Goal: Task Accomplishment & Management: Use online tool/utility

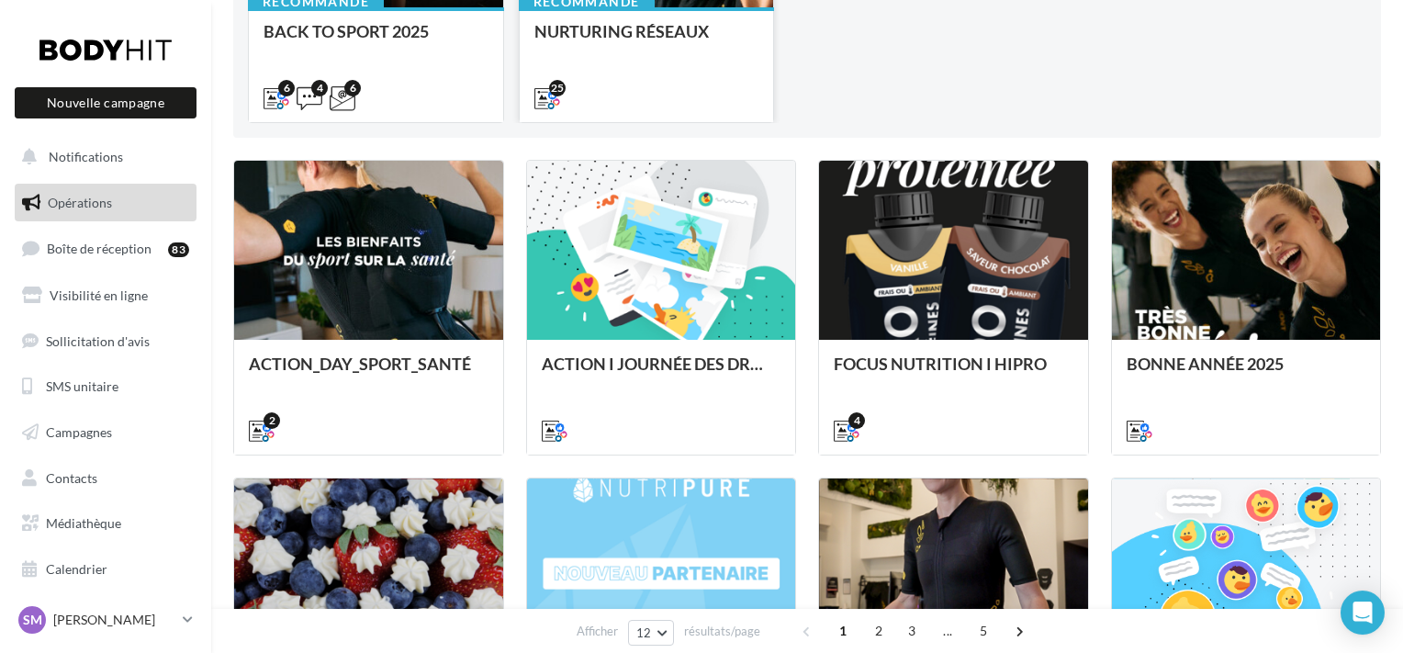
scroll to position [577, 0]
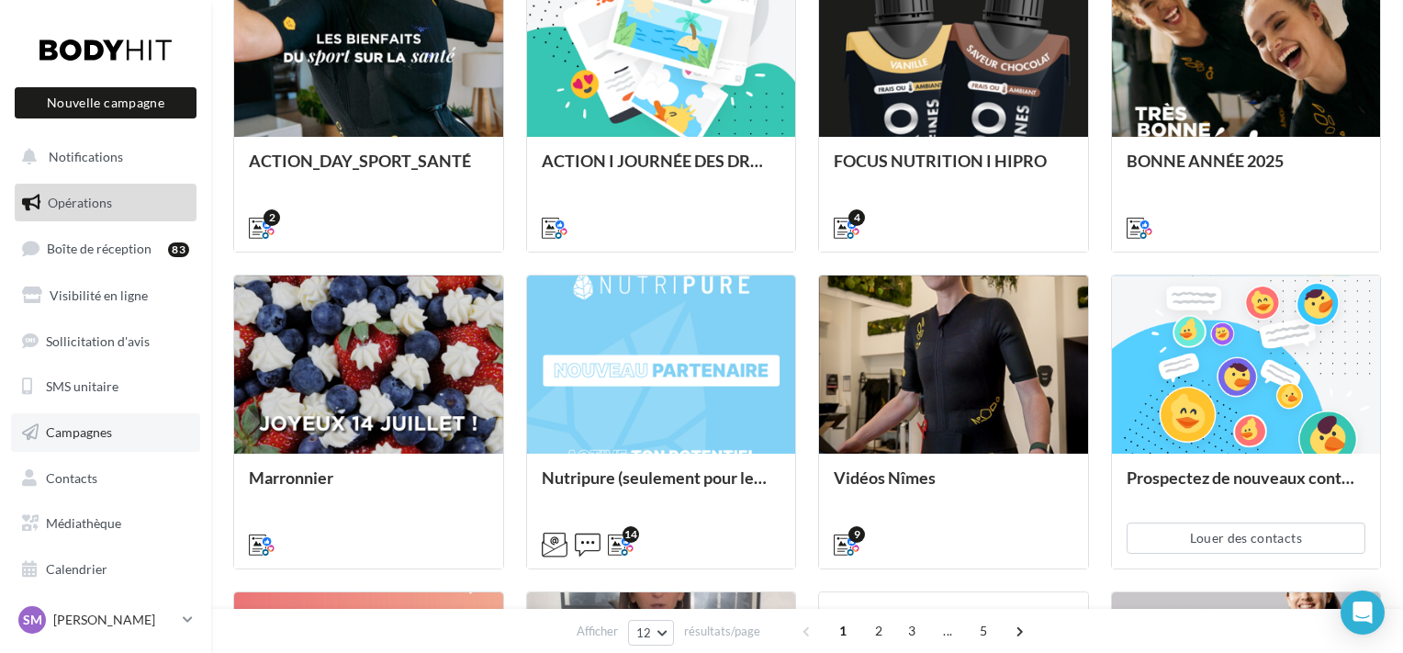
click at [122, 432] on link "Campagnes" at bounding box center [105, 432] width 189 height 39
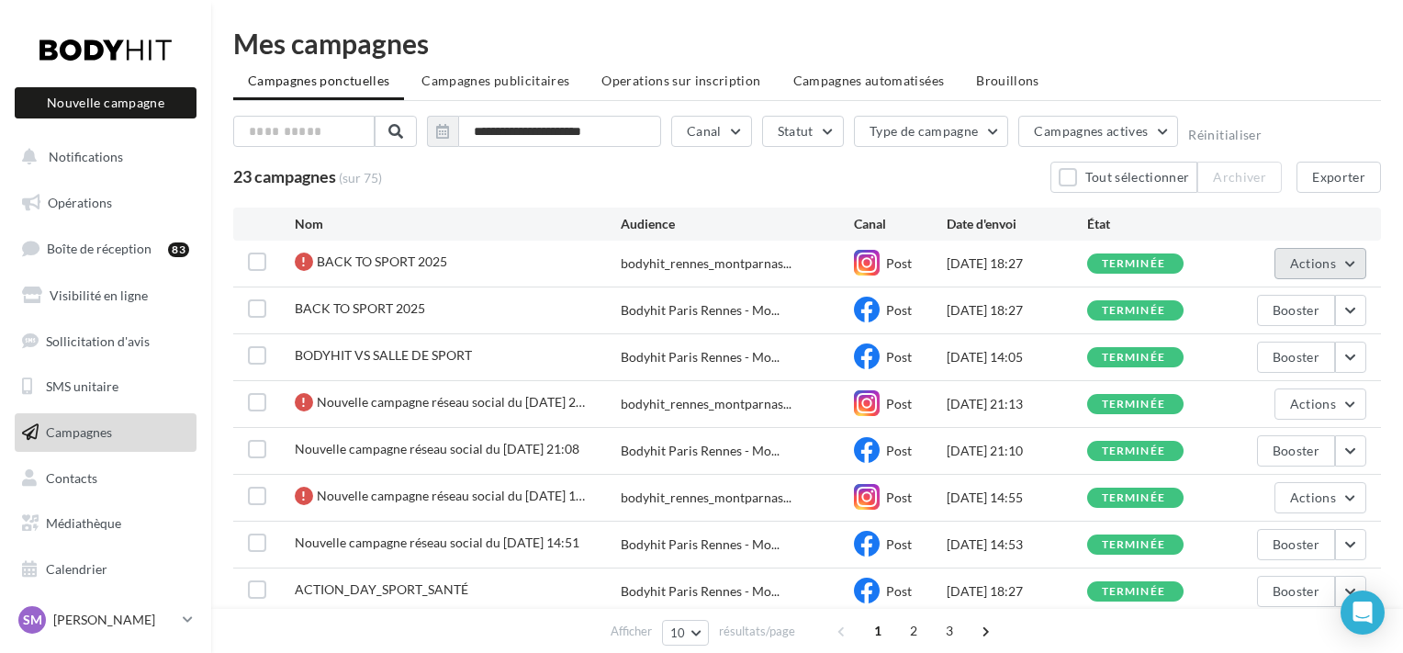
click at [1354, 259] on button "Actions" at bounding box center [1321, 263] width 92 height 31
click at [1300, 139] on div "**********" at bounding box center [807, 135] width 1148 height 39
click at [1349, 263] on button "Actions" at bounding box center [1321, 263] width 92 height 31
click at [1282, 123] on div "**********" at bounding box center [807, 135] width 1148 height 39
click at [1345, 256] on button "Actions" at bounding box center [1321, 263] width 92 height 31
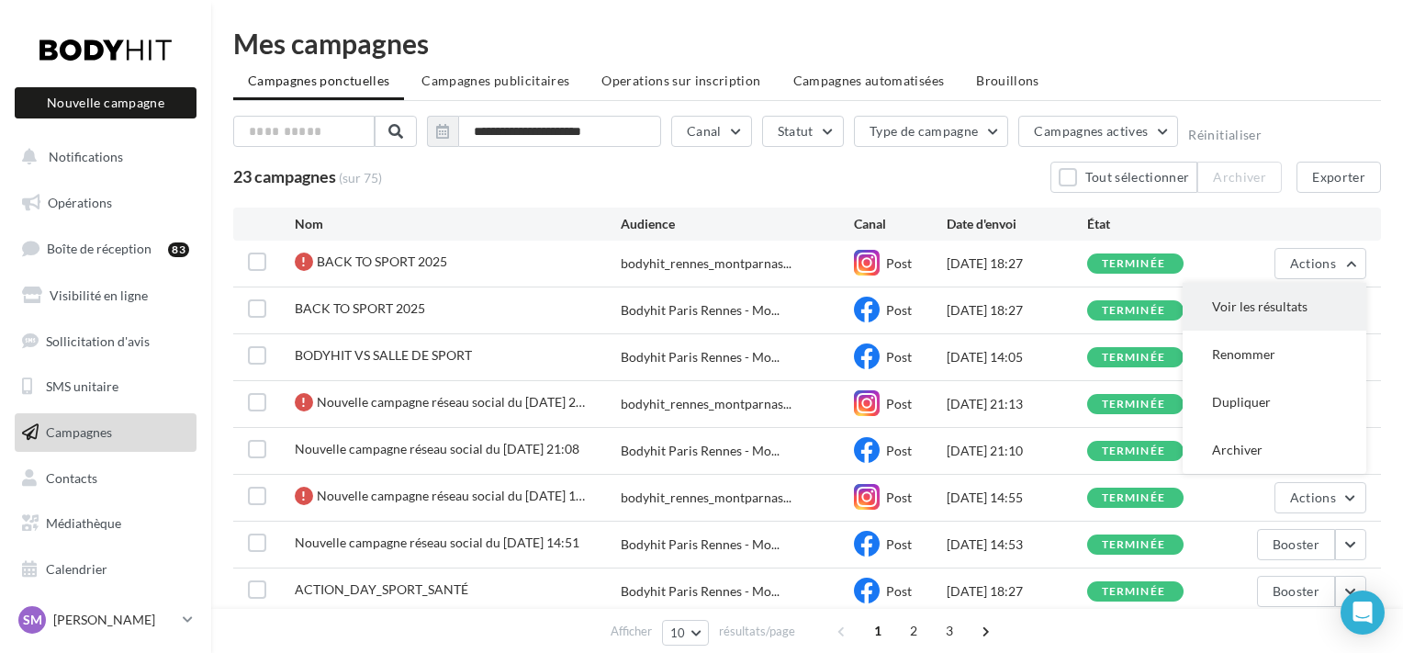
click at [1283, 310] on button "Voir les résultats" at bounding box center [1275, 307] width 184 height 48
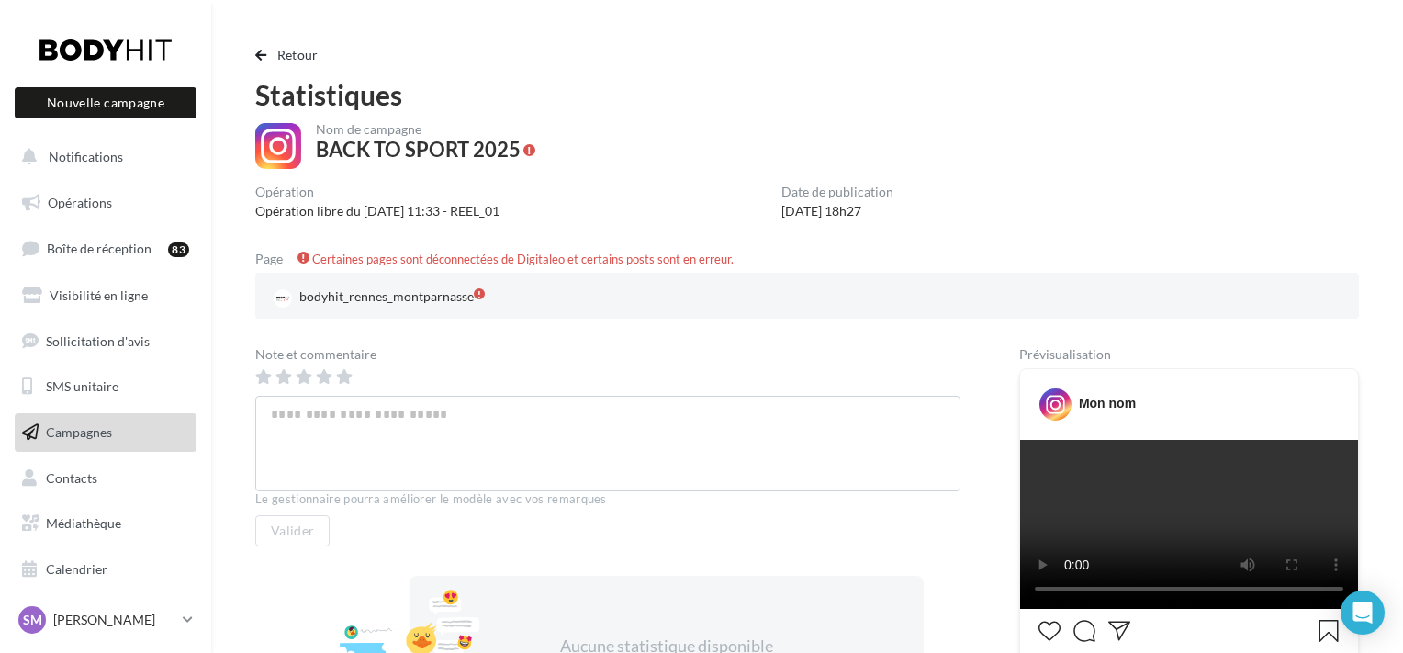
click at [306, 257] on span at bounding box center [304, 258] width 12 height 12
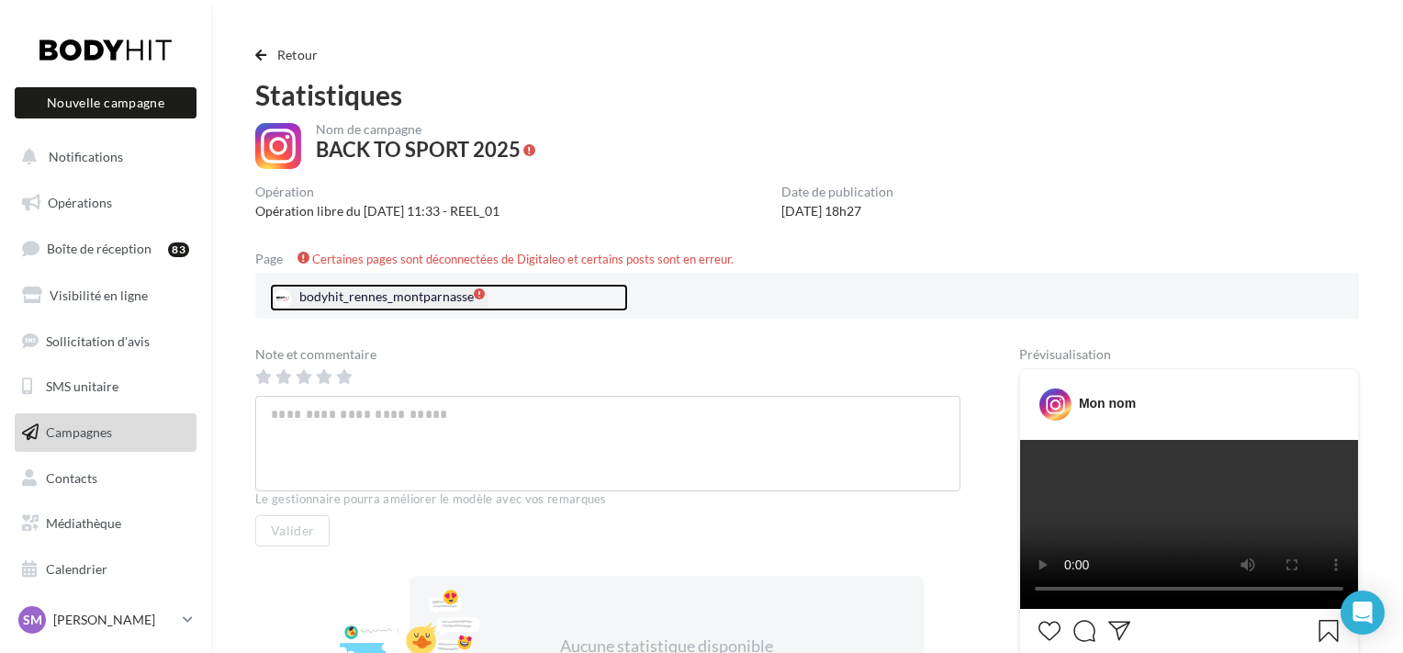
click at [368, 294] on div "bodyhit_rennes_montparnasse" at bounding box center [379, 298] width 219 height 28
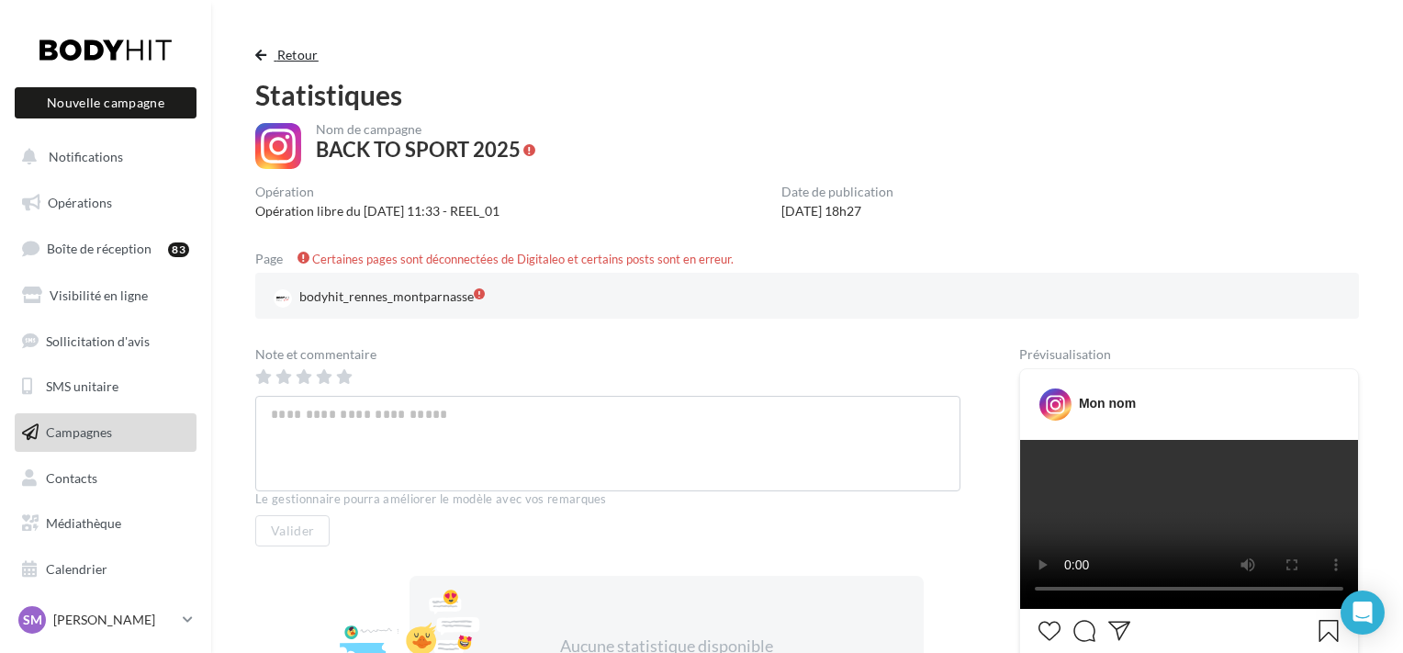
click at [270, 51] on button "Retour" at bounding box center [290, 55] width 71 height 22
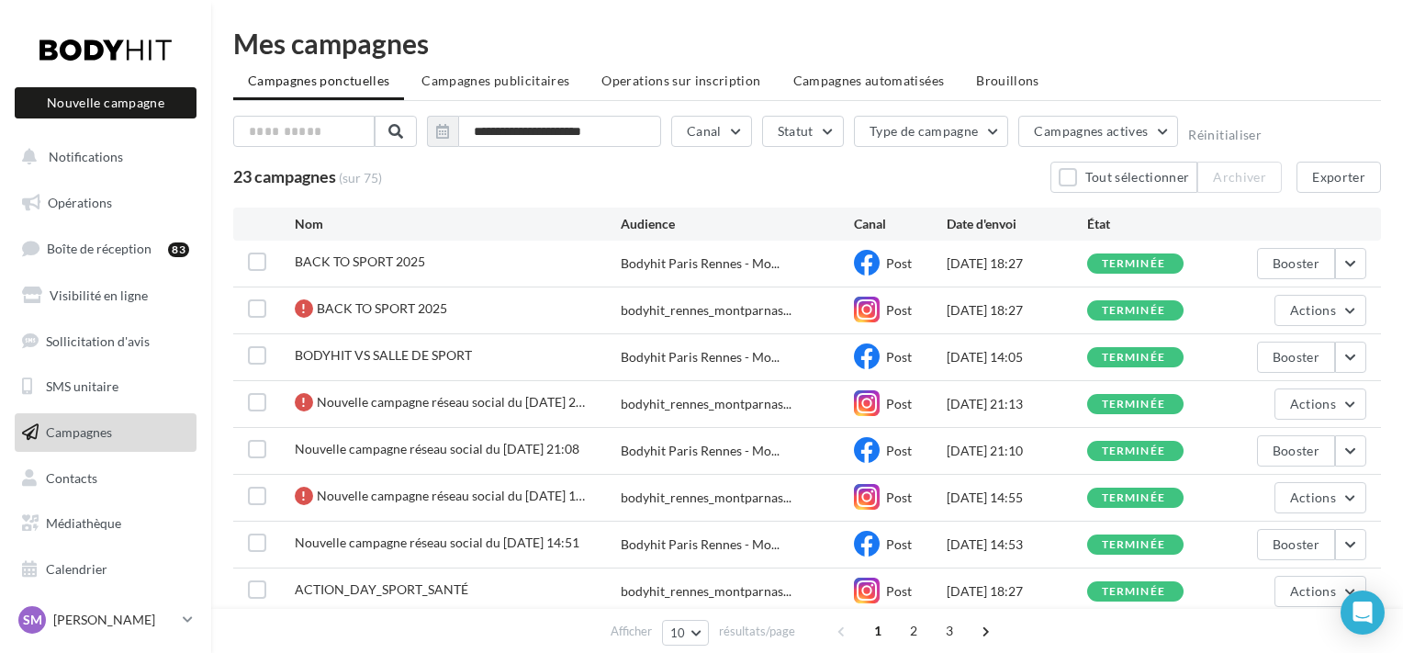
click at [1152, 263] on div "terminée" at bounding box center [1134, 264] width 64 height 12
click at [1339, 269] on button "button" at bounding box center [1350, 263] width 31 height 31
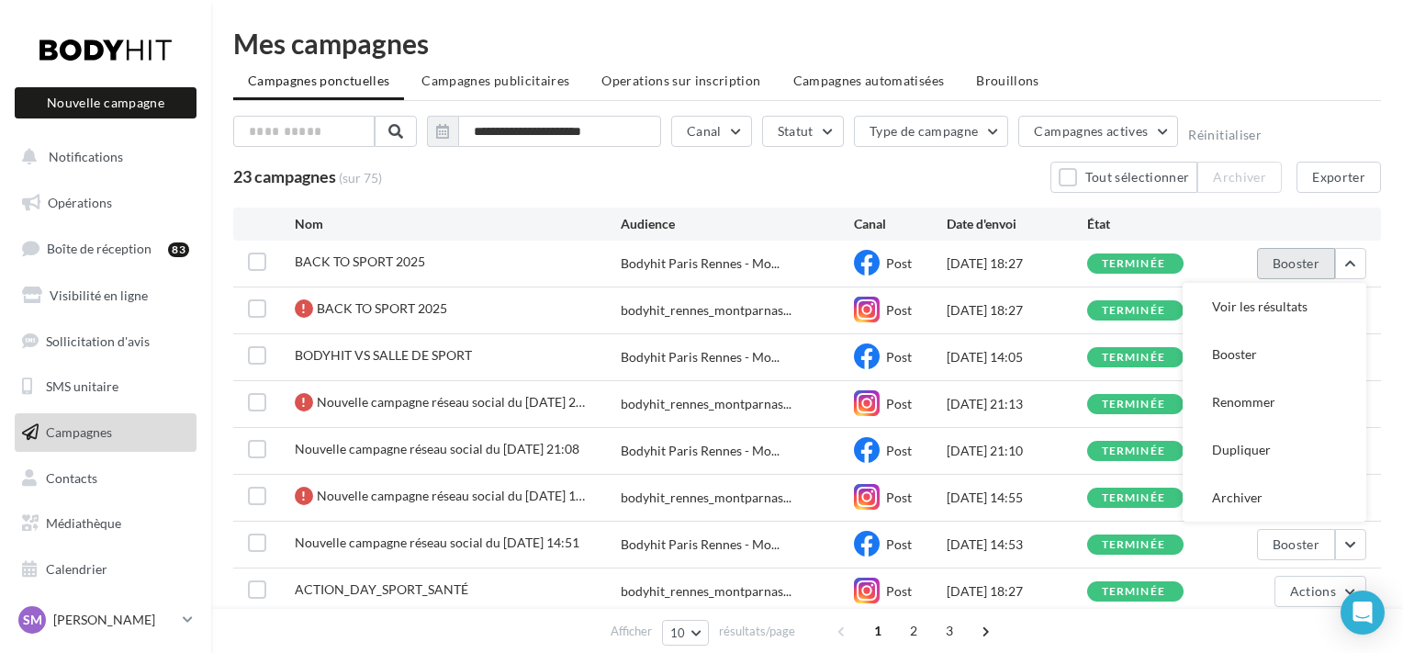
click at [1310, 270] on button "Booster" at bounding box center [1296, 263] width 78 height 31
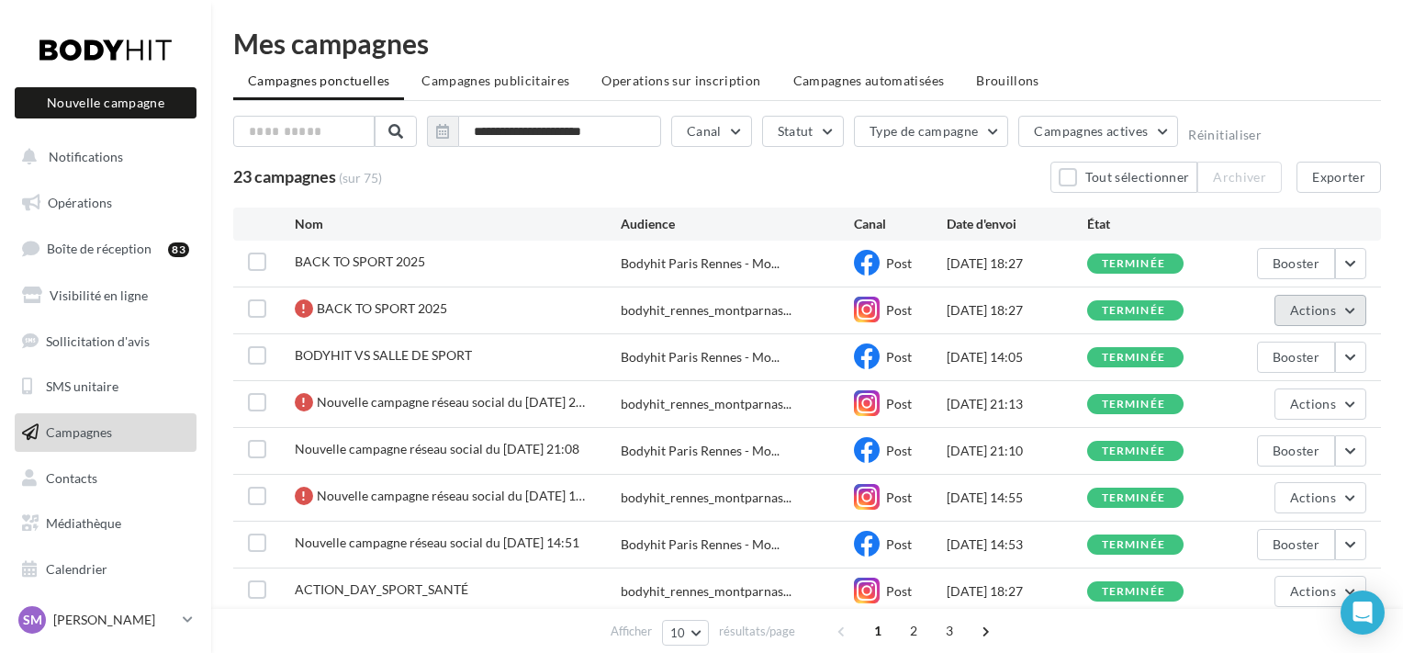
click at [1357, 310] on button "Actions" at bounding box center [1321, 310] width 92 height 31
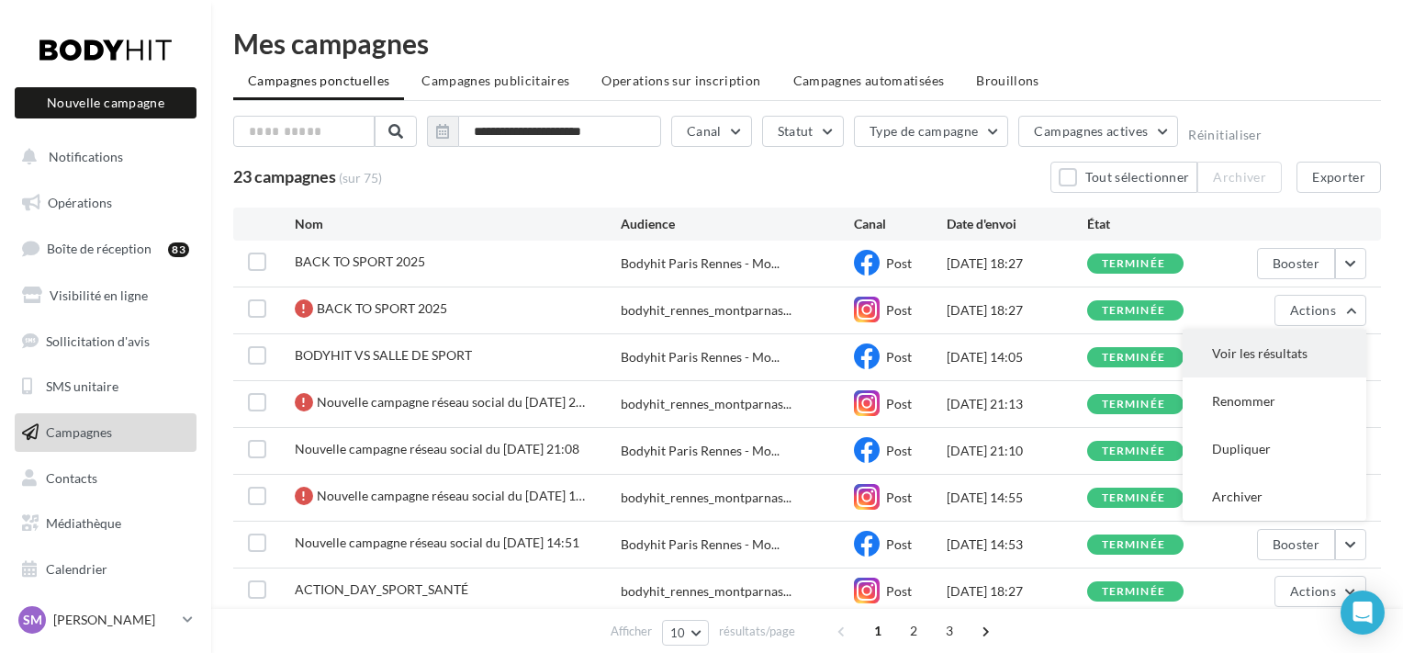
click at [1264, 366] on button "Voir les résultats" at bounding box center [1275, 354] width 184 height 48
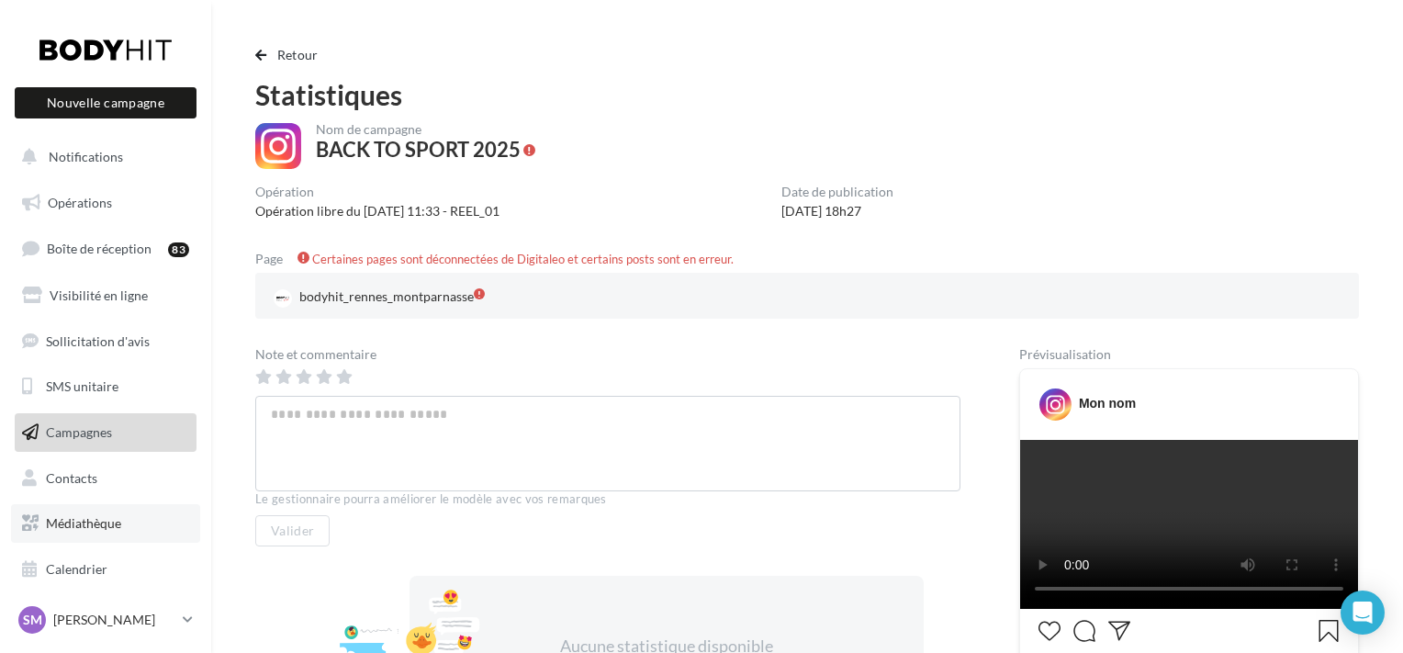
click at [63, 529] on span "Médiathèque" at bounding box center [83, 523] width 75 height 16
